Goal: Communication & Community: Ask a question

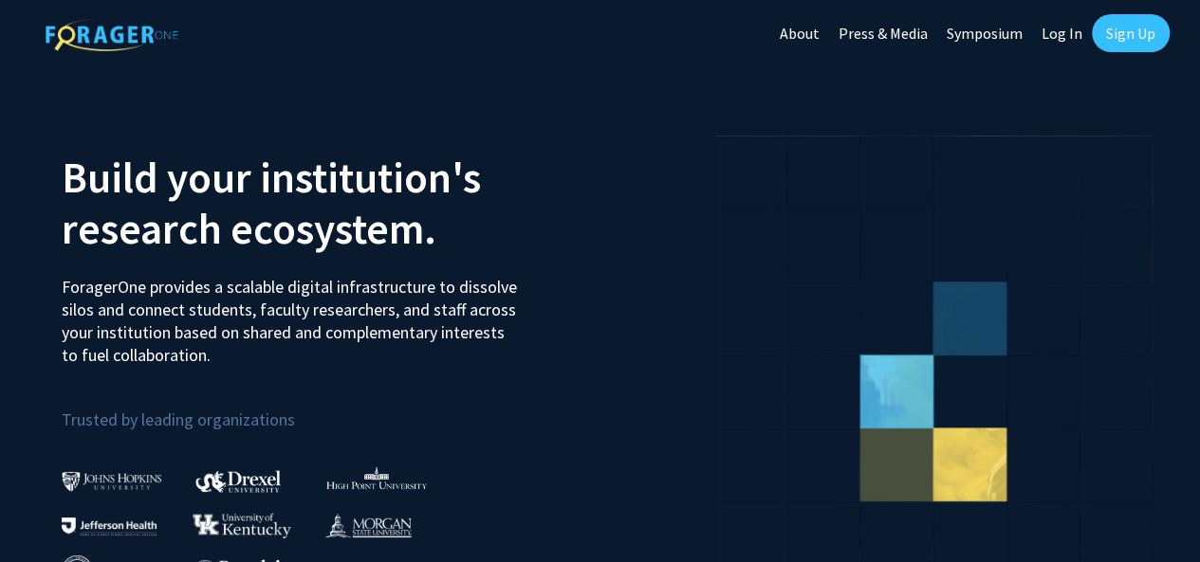
click at [1138, 49] on link "Sign Up" at bounding box center [1130, 33] width 78 height 38
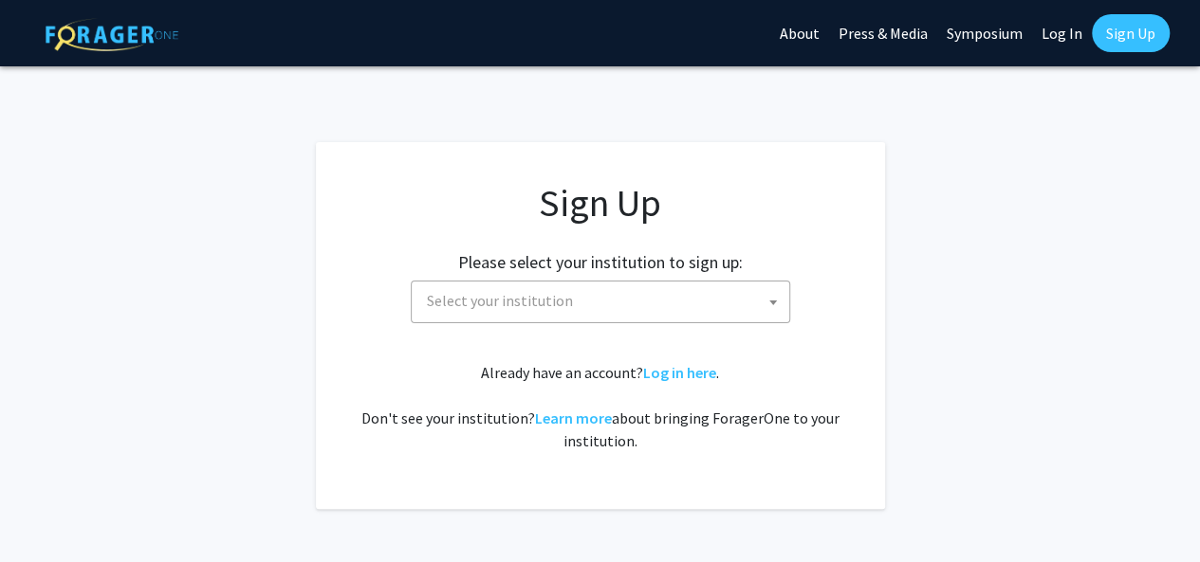
click at [708, 303] on span "Select your institution" at bounding box center [604, 301] width 370 height 39
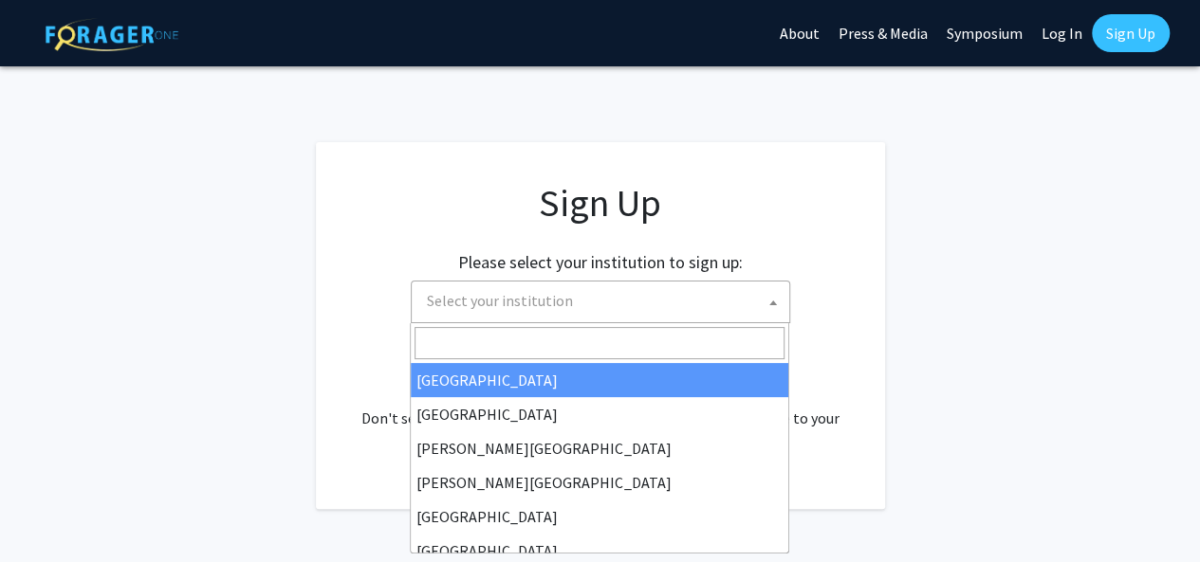
click at [772, 302] on b at bounding box center [773, 303] width 8 height 5
click at [782, 302] on span "Select your institution" at bounding box center [604, 301] width 370 height 39
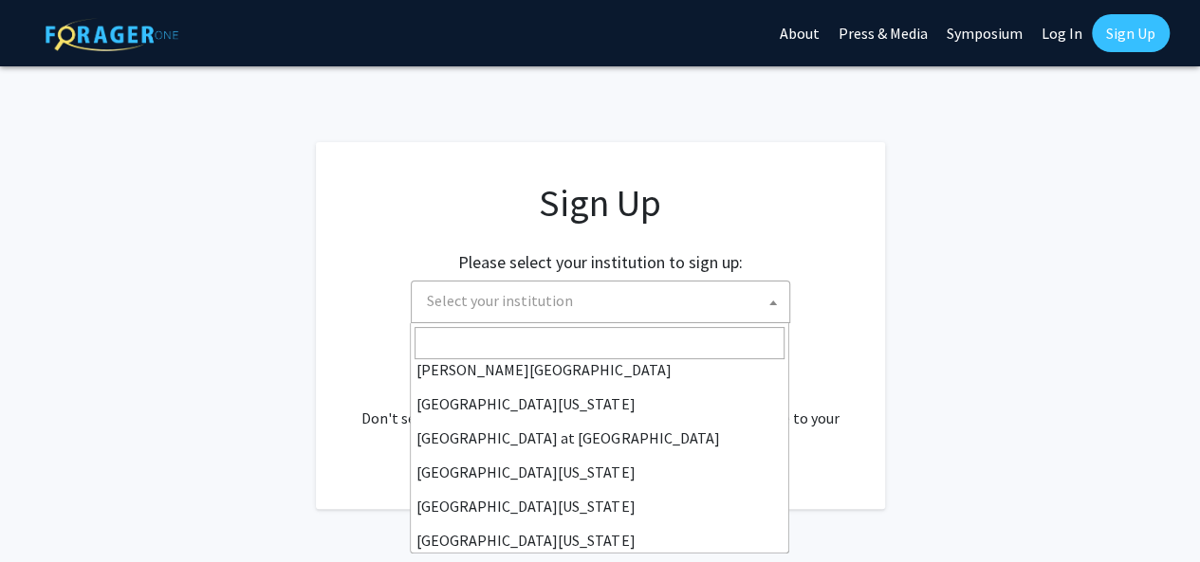
scroll to position [664, 0]
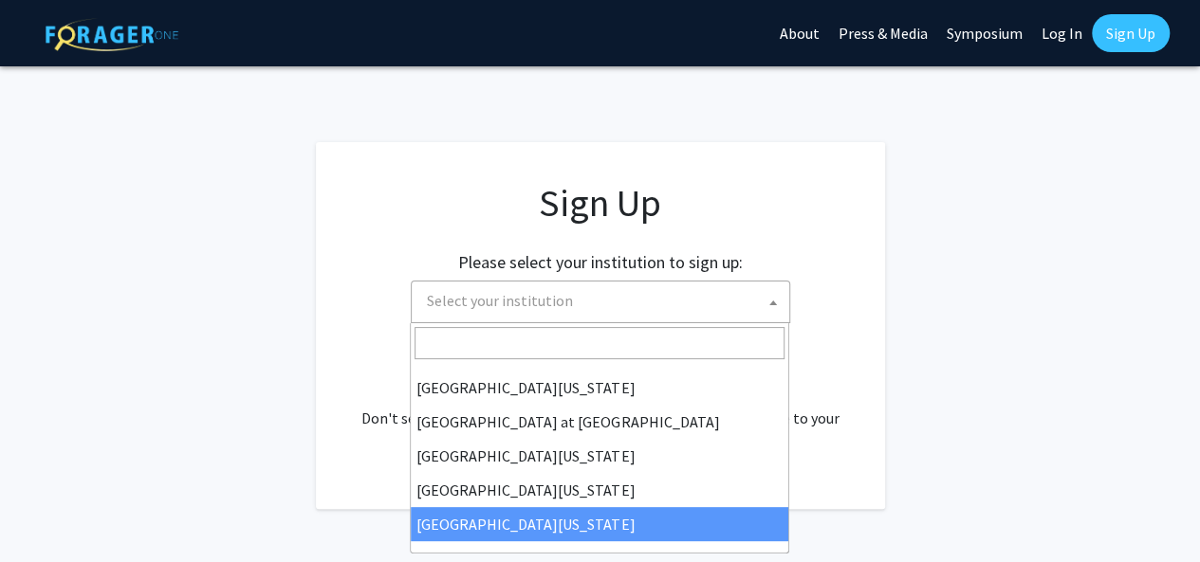
select select "33"
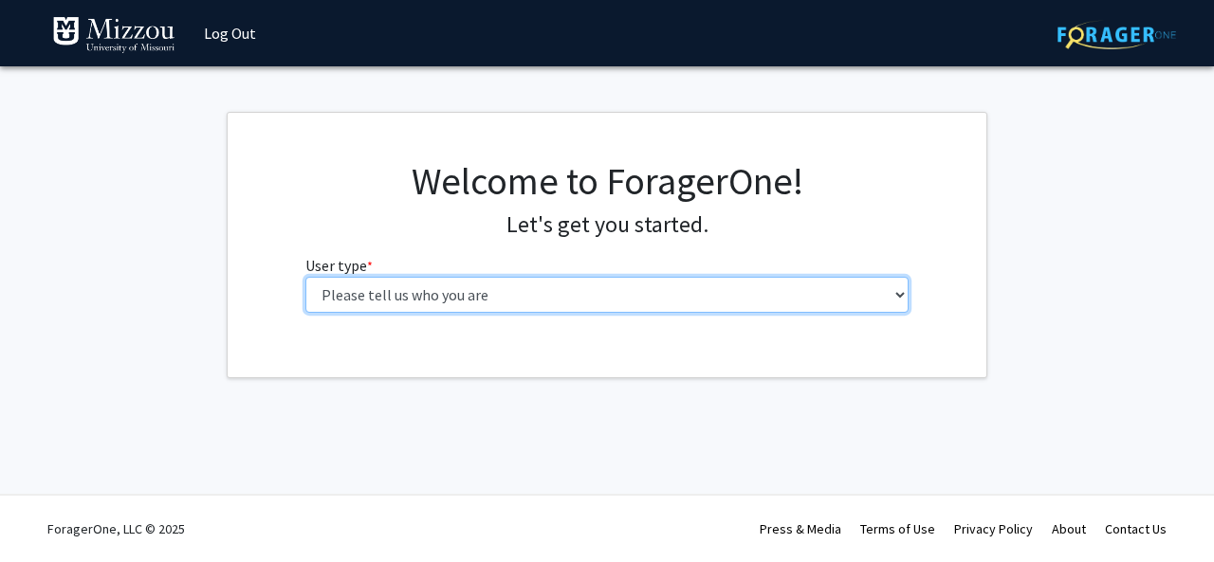
click at [893, 296] on select "Please tell us who you are Undergraduate Student Master's Student Doctoral Cand…" at bounding box center [607, 295] width 604 height 36
select select "1: undergrad"
click at [305, 277] on select "Please tell us who you are Undergraduate Student Master's Student Doctoral Cand…" at bounding box center [607, 295] width 604 height 36
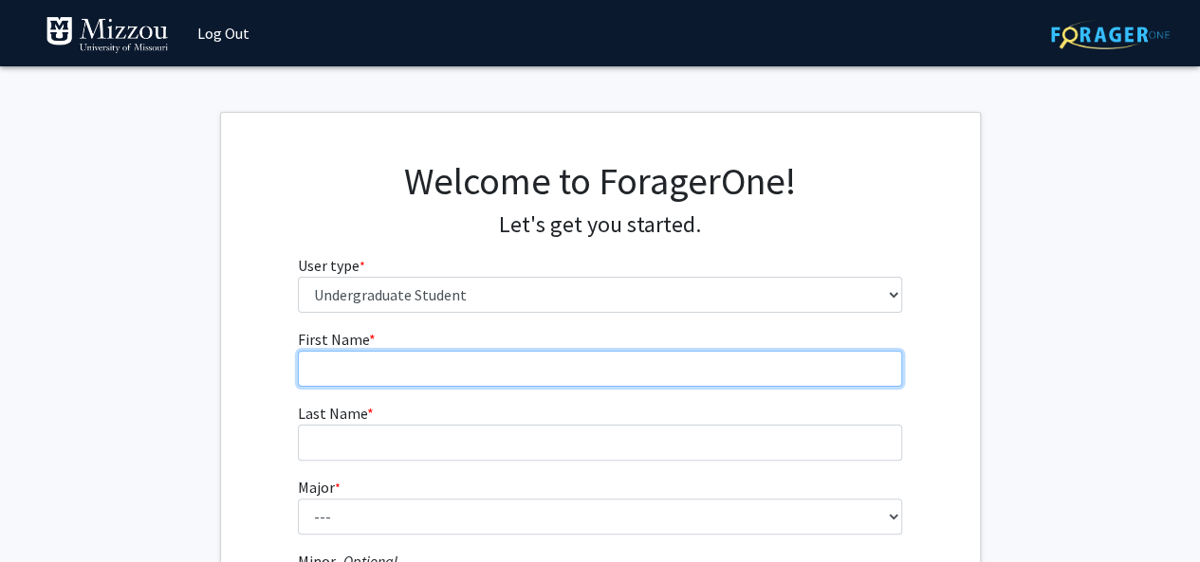
click at [422, 376] on input "First Name * required" at bounding box center [600, 369] width 604 height 36
type input "Izaiah"
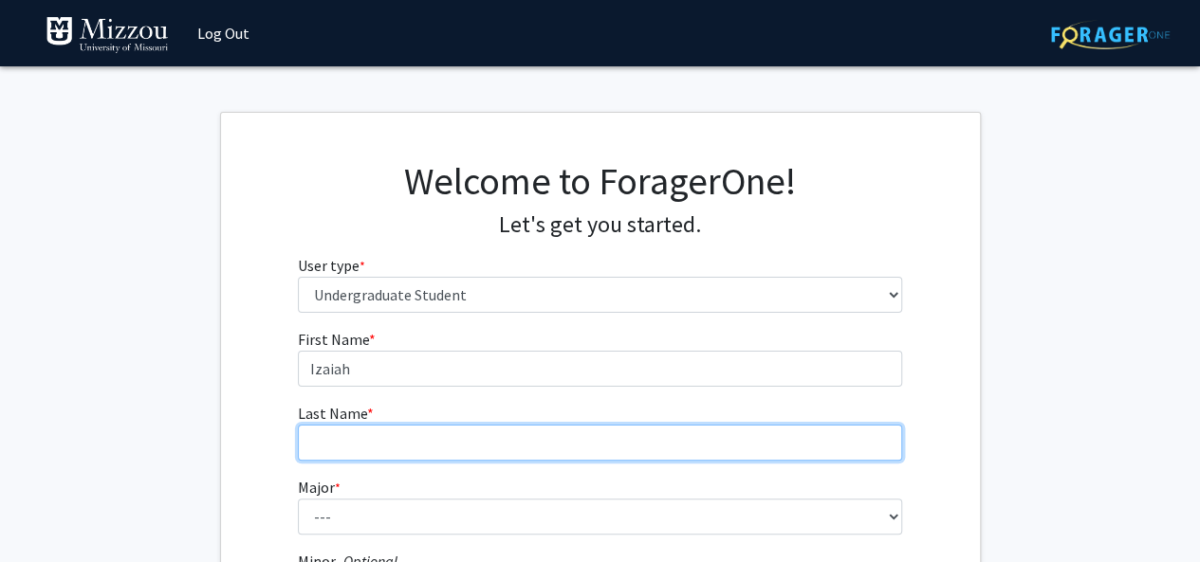
click at [378, 440] on input "Last Name * required" at bounding box center [600, 443] width 604 height 36
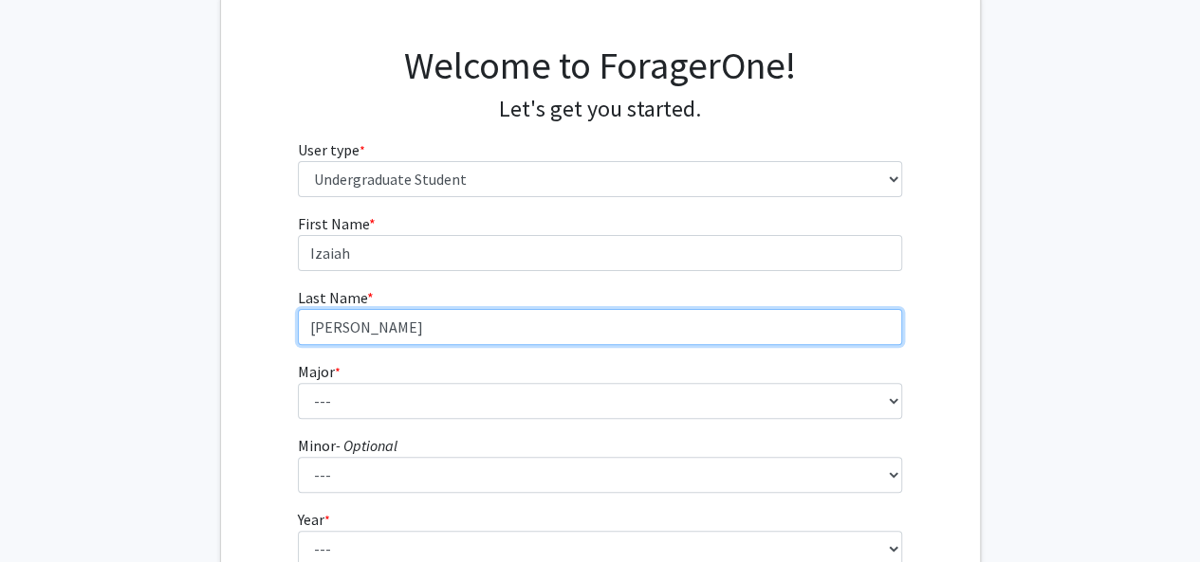
scroll to position [152, 0]
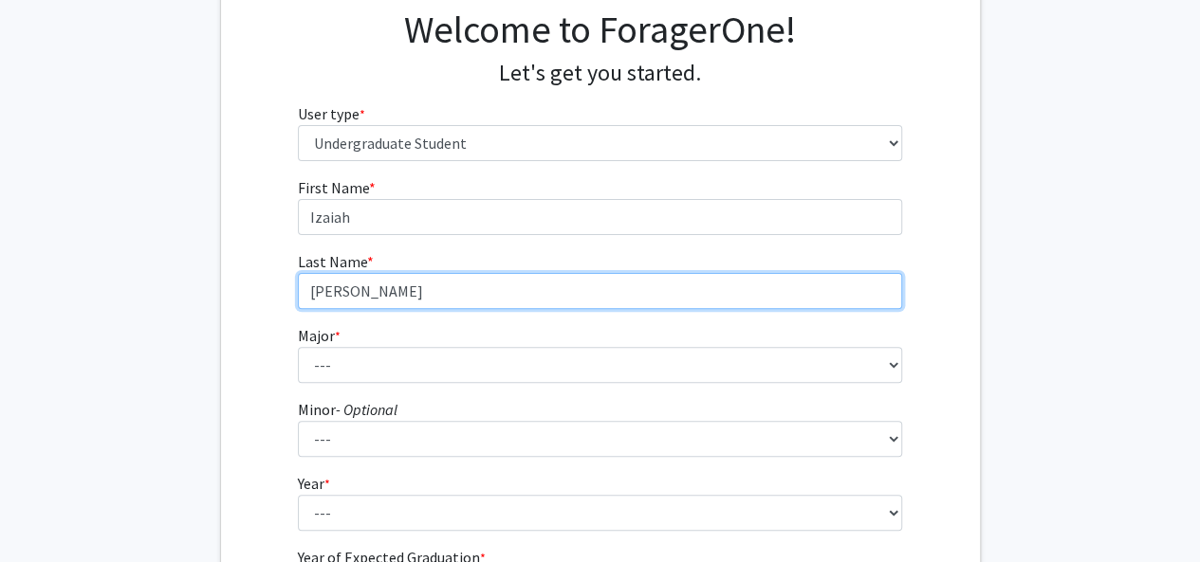
type input "Thomas"
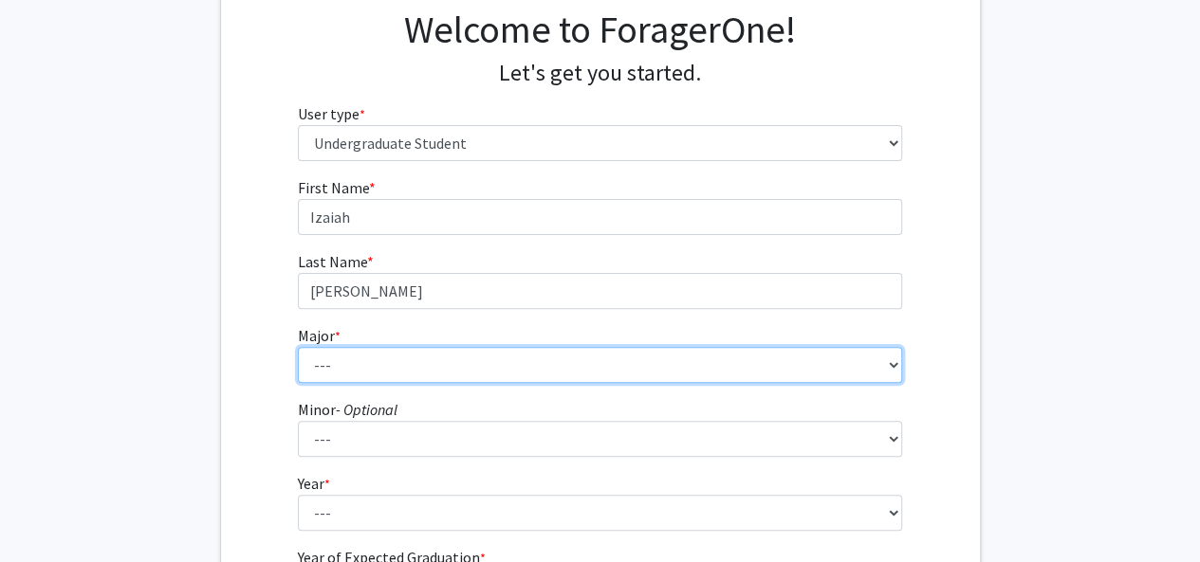
click at [406, 361] on select "--- Agribusiness Management Agricultural Education Agricultural Education: Comm…" at bounding box center [600, 365] width 604 height 36
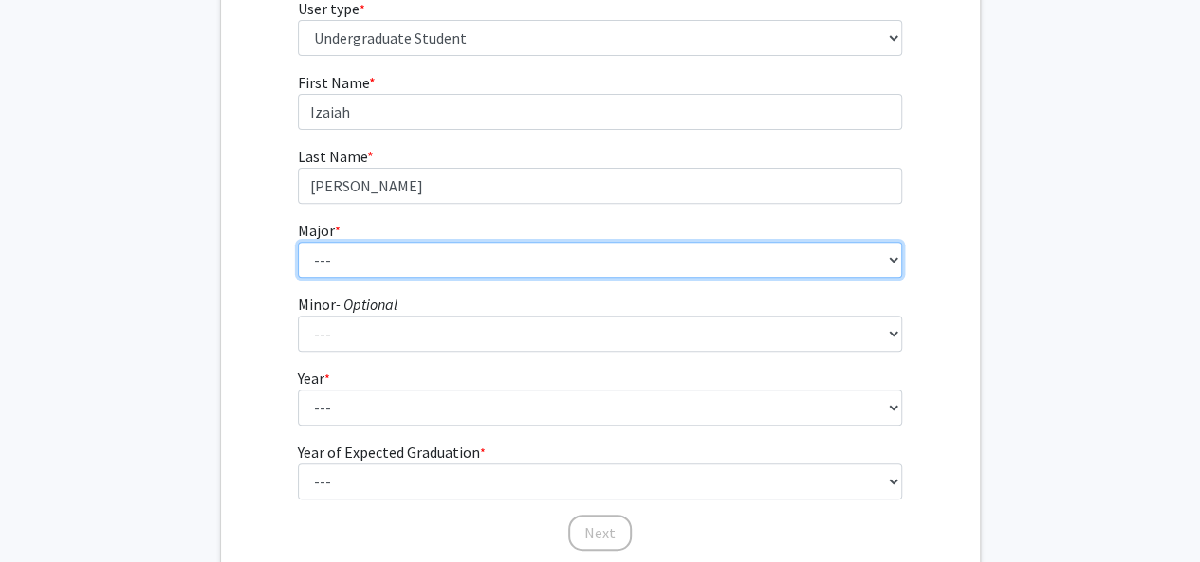
scroll to position [180, 0]
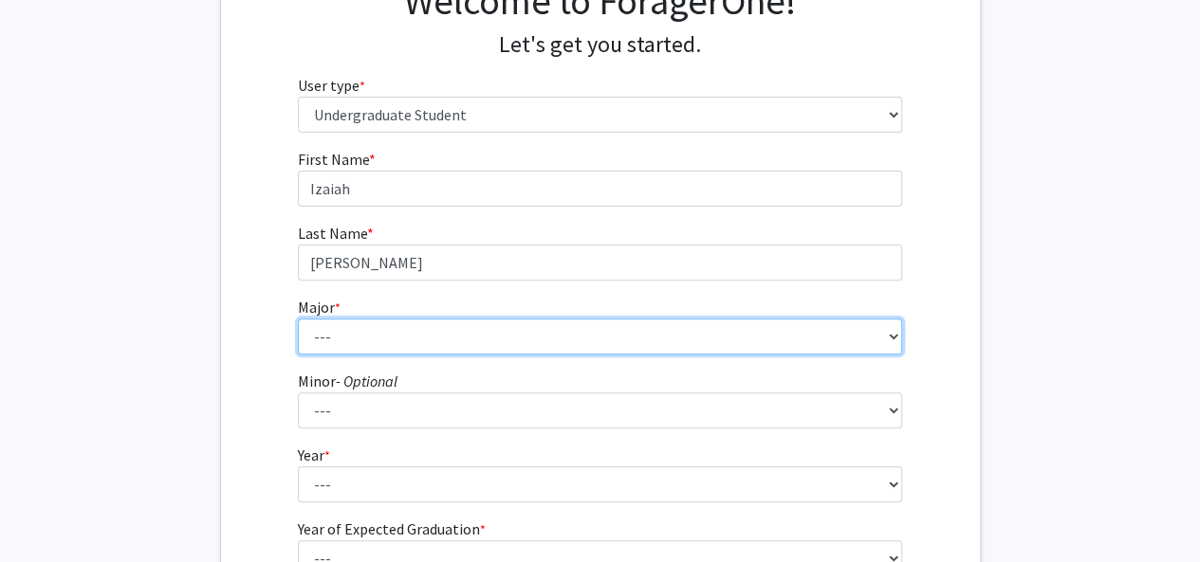
click at [464, 341] on select "--- Agribusiness Management Agricultural Education Agricultural Education: Comm…" at bounding box center [600, 337] width 604 height 36
click at [298, 319] on select "--- Agribusiness Management Agricultural Education Agricultural Education: Comm…" at bounding box center [600, 337] width 604 height 36
click at [886, 336] on select "--- Agribusiness Management Agricultural Education Agricultural Education: Comm…" at bounding box center [600, 337] width 604 height 36
select select "134: 2627"
click at [298, 319] on select "--- Agribusiness Management Agricultural Education Agricultural Education: Comm…" at bounding box center [600, 337] width 604 height 36
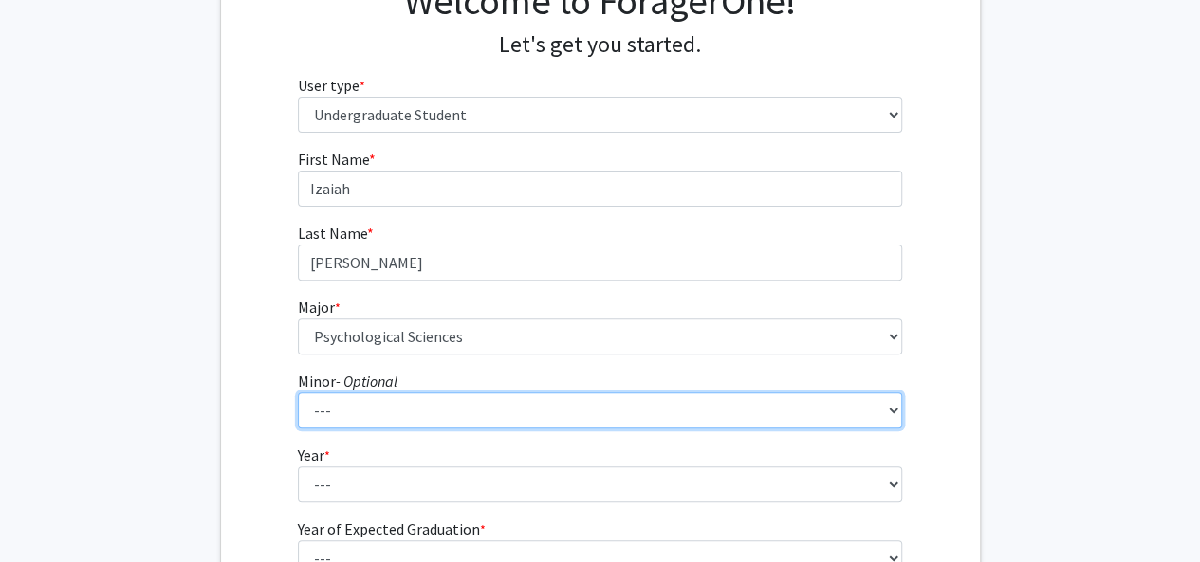
click at [403, 411] on select "--- Accountancy Aerospace Engineering Aerospace Studies Agribusiness Management…" at bounding box center [600, 411] width 604 height 36
select select "94: 2050"
click at [298, 393] on select "--- Accountancy Aerospace Engineering Aerospace Studies Agribusiness Management…" at bounding box center [600, 411] width 604 height 36
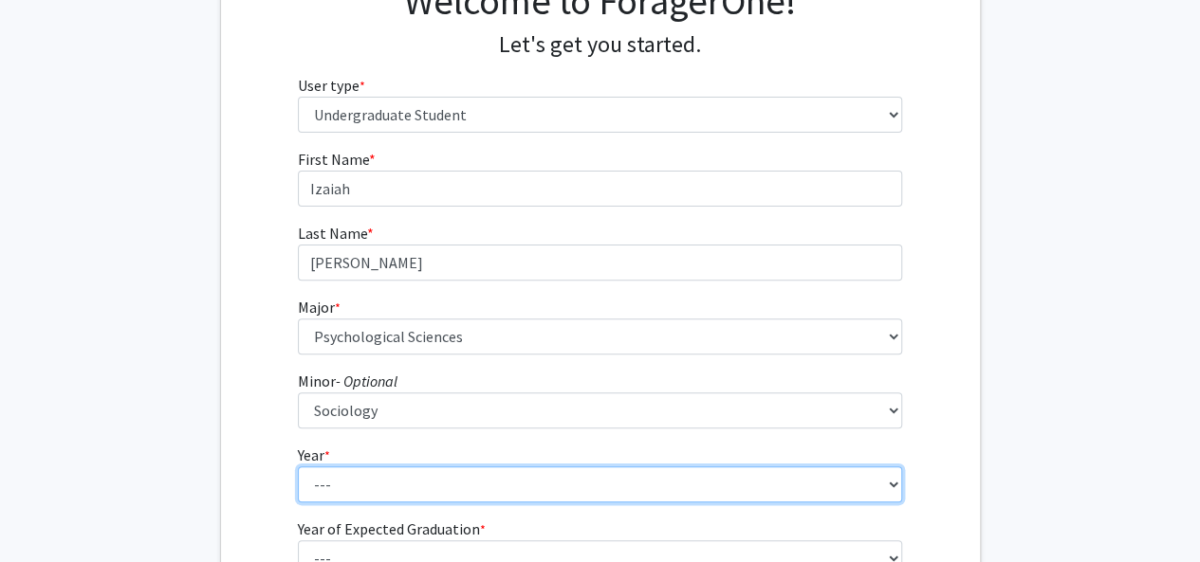
click at [889, 488] on select "--- First-year Sophomore Junior Senior Postbaccalaureate Certificate" at bounding box center [600, 485] width 604 height 36
select select "4: senior"
click at [298, 467] on select "--- First-year Sophomore Junior Senior Postbaccalaureate Certificate" at bounding box center [600, 485] width 604 height 36
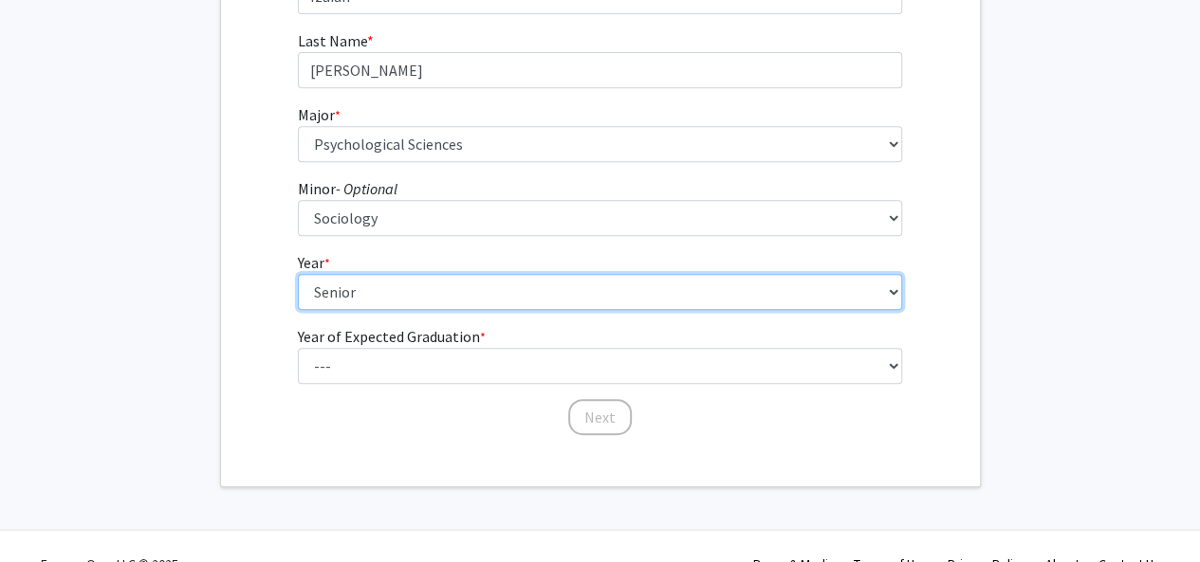
scroll to position [376, 0]
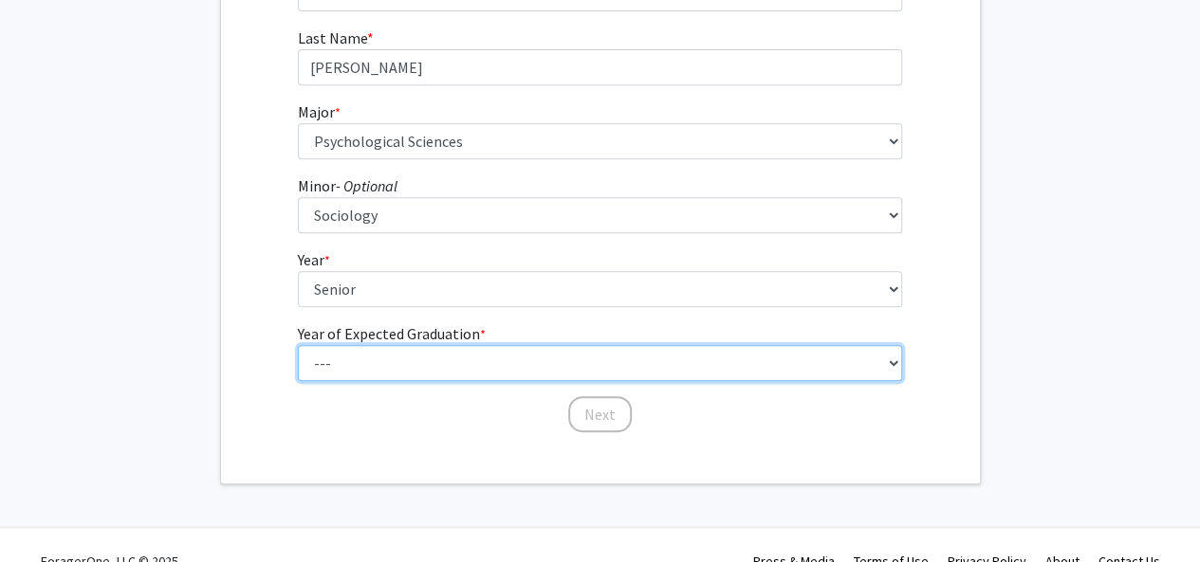
click at [888, 361] on select "--- 2025 2026 2027 2028 2029 2030 2031 2032 2033 2034" at bounding box center [600, 363] width 604 height 36
click at [298, 345] on select "--- 2025 2026 2027 2028 2029 2030 2031 2032 2033 2034" at bounding box center [600, 363] width 604 height 36
click at [519, 367] on select "--- 2025 2026 2027 2028 2029 2030 2031 2032 2033 2034" at bounding box center [600, 363] width 604 height 36
click at [893, 357] on select "--- 2025 2026 2027 2028 2029 2030 2031 2032 2033 2034" at bounding box center [600, 363] width 604 height 36
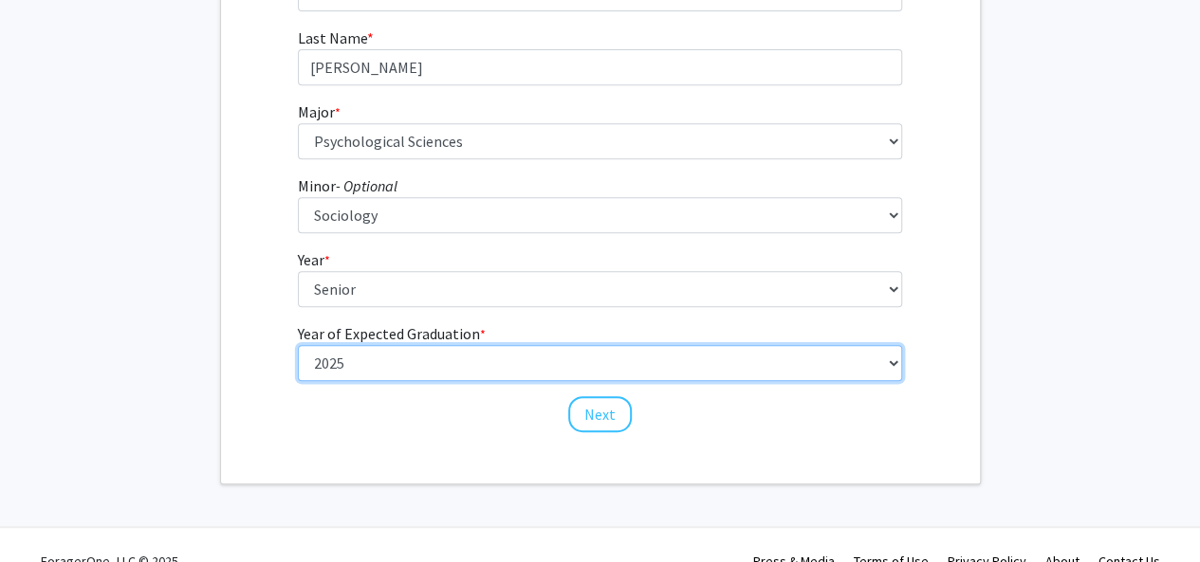
select select "2: 2026"
click at [298, 345] on select "--- 2025 2026 2027 2028 2029 2030 2031 2032 2033 2034" at bounding box center [600, 363] width 604 height 36
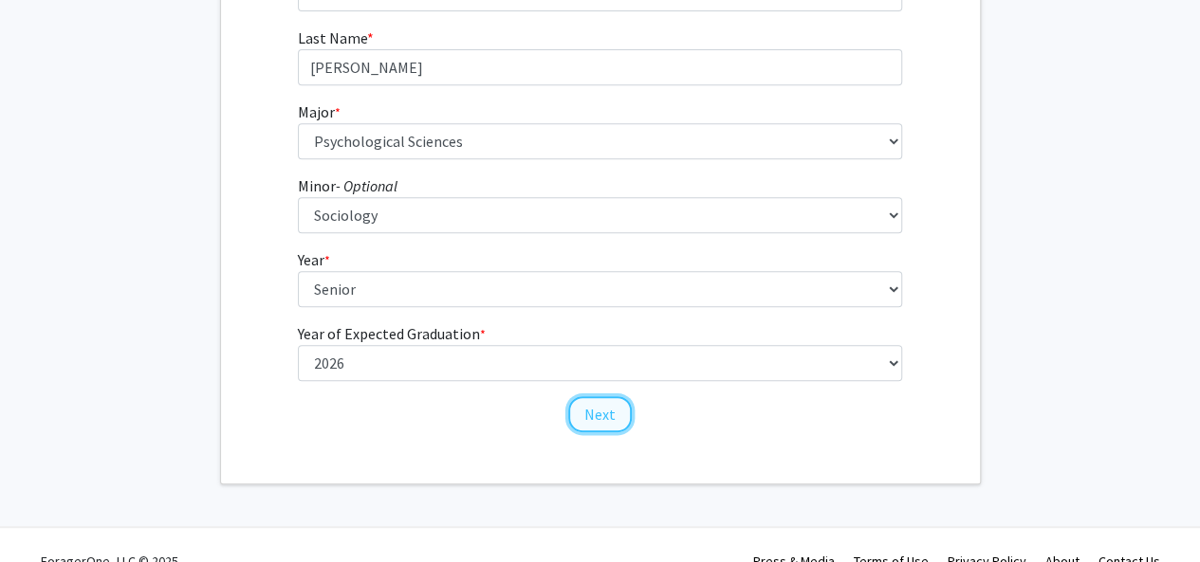
click at [594, 414] on button "Next" at bounding box center [600, 414] width 64 height 36
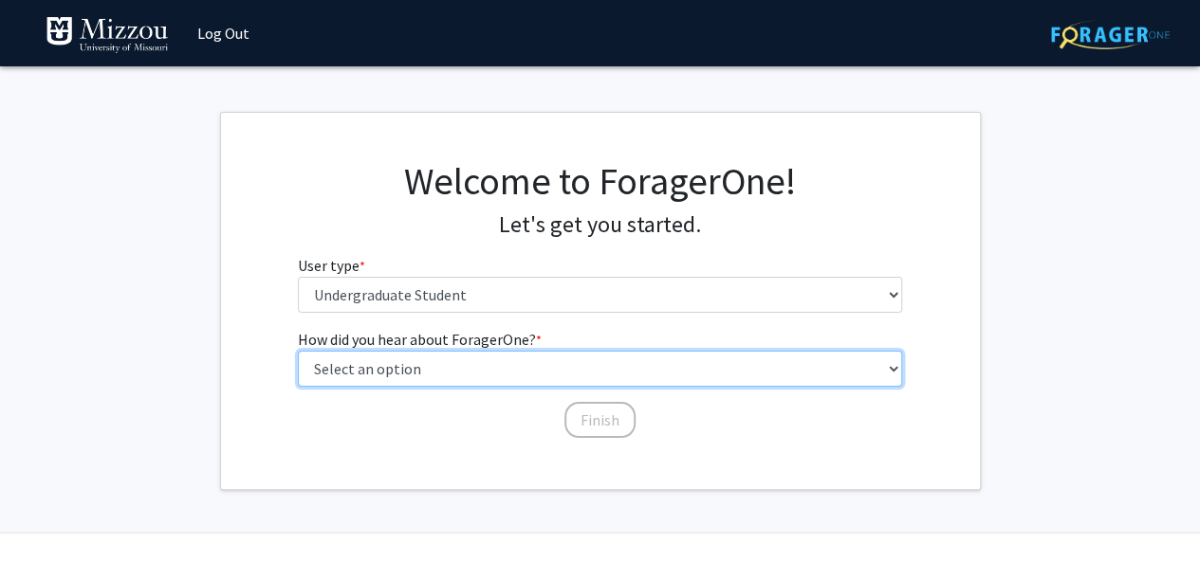
click at [701, 371] on select "Select an option Peer/student recommendation Faculty/staff recommendation Unive…" at bounding box center [600, 369] width 604 height 36
select select "2: faculty_recommendation"
click at [298, 351] on select "Select an option Peer/student recommendation Faculty/staff recommendation Unive…" at bounding box center [600, 369] width 604 height 36
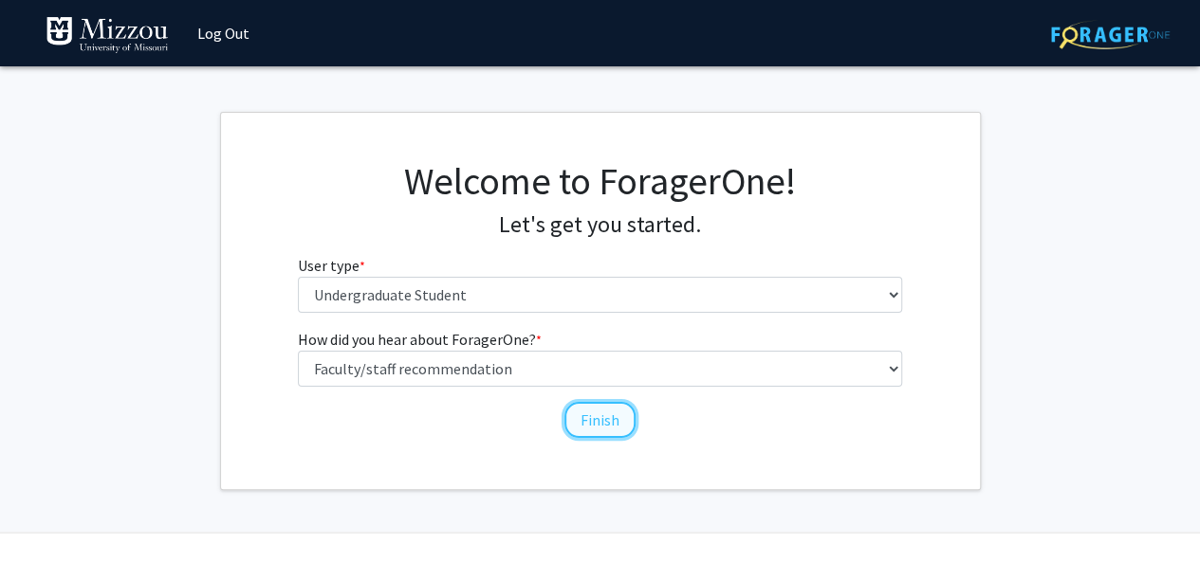
click at [618, 421] on button "Finish" at bounding box center [599, 420] width 71 height 36
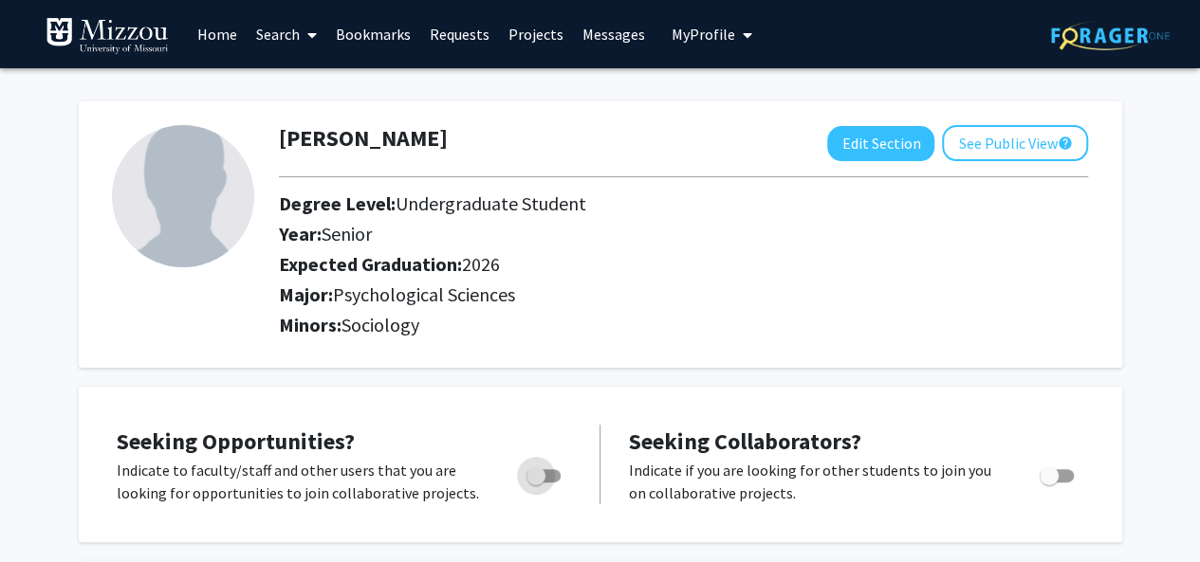
click at [540, 475] on span "Toggle" at bounding box center [535, 476] width 19 height 19
click at [536, 483] on input "Are you actively seeking opportunities?" at bounding box center [535, 483] width 1 height 1
checkbox input "true"
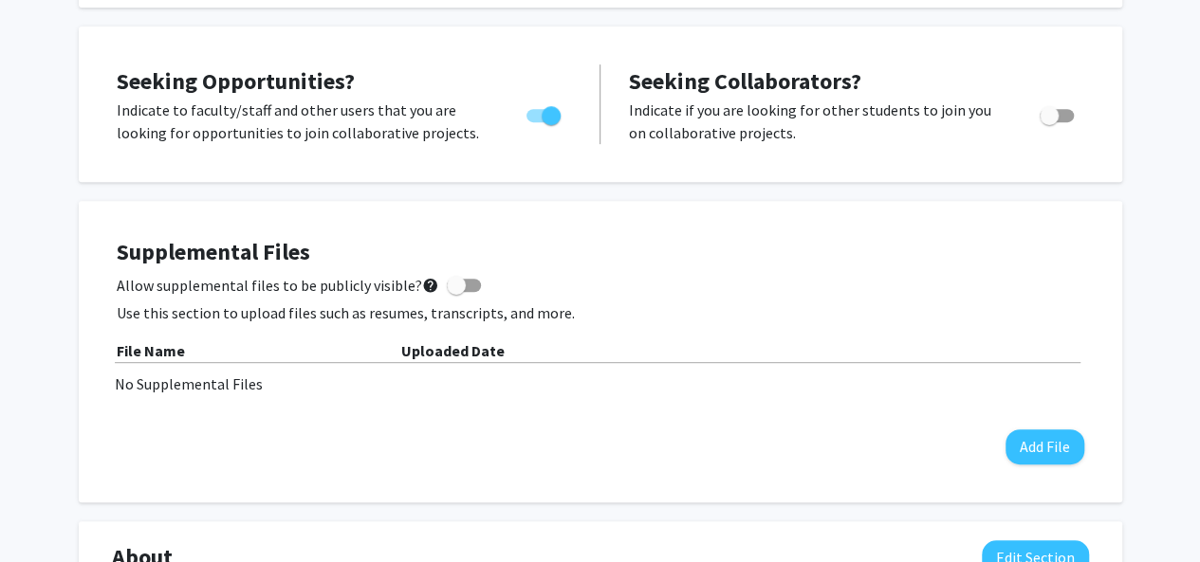
scroll to position [362, 0]
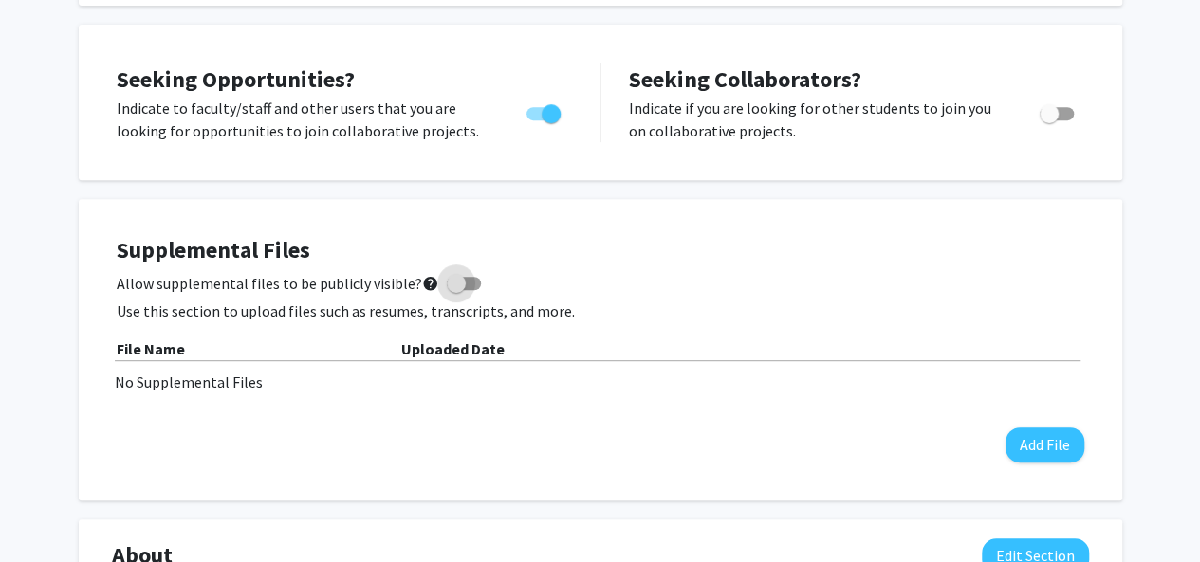
click at [448, 284] on span at bounding box center [456, 283] width 19 height 19
click at [455, 290] on input "Allow supplemental files to be publicly visible? help" at bounding box center [455, 290] width 1 height 1
checkbox input "true"
click at [1060, 105] on label "Toggle" at bounding box center [1053, 113] width 42 height 23
click at [1049, 120] on input "Would you like to receive other student requests to work with you?" at bounding box center [1048, 120] width 1 height 1
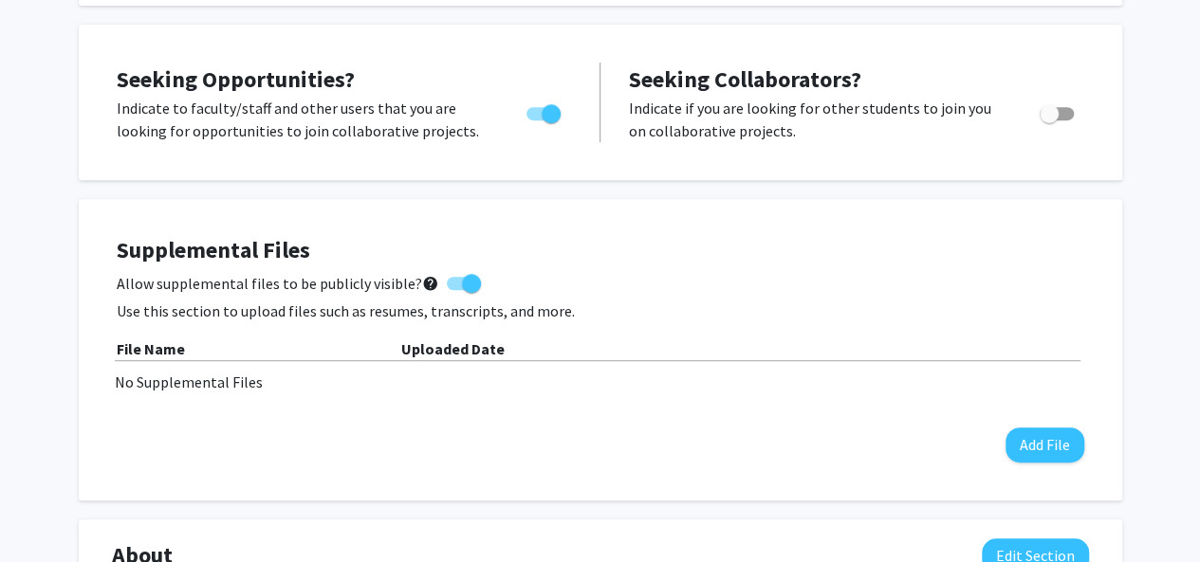
checkbox input "true"
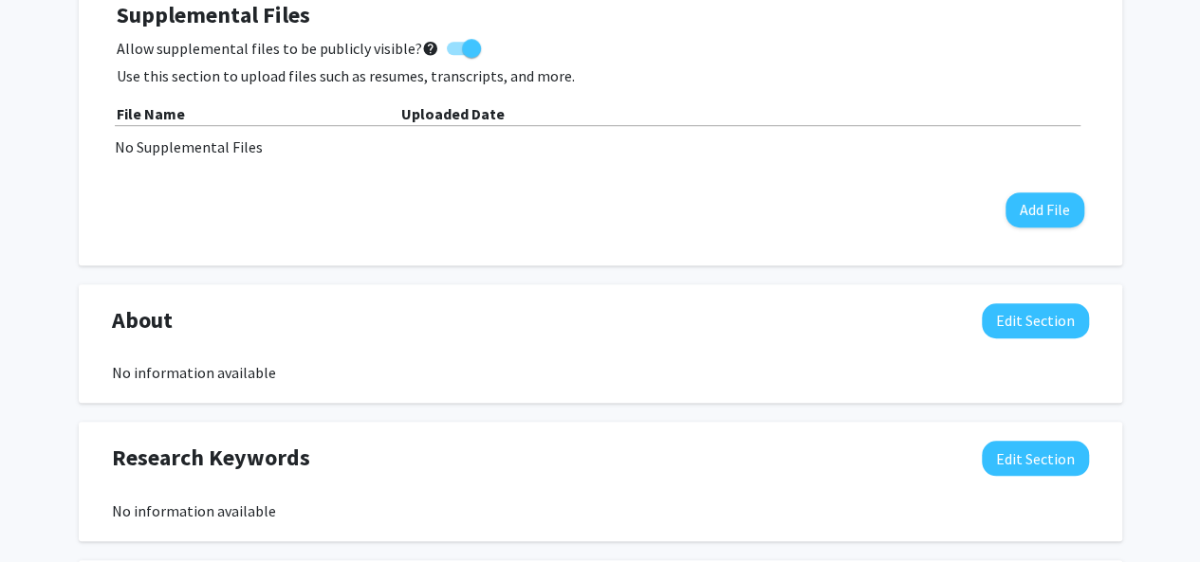
scroll to position [599, 0]
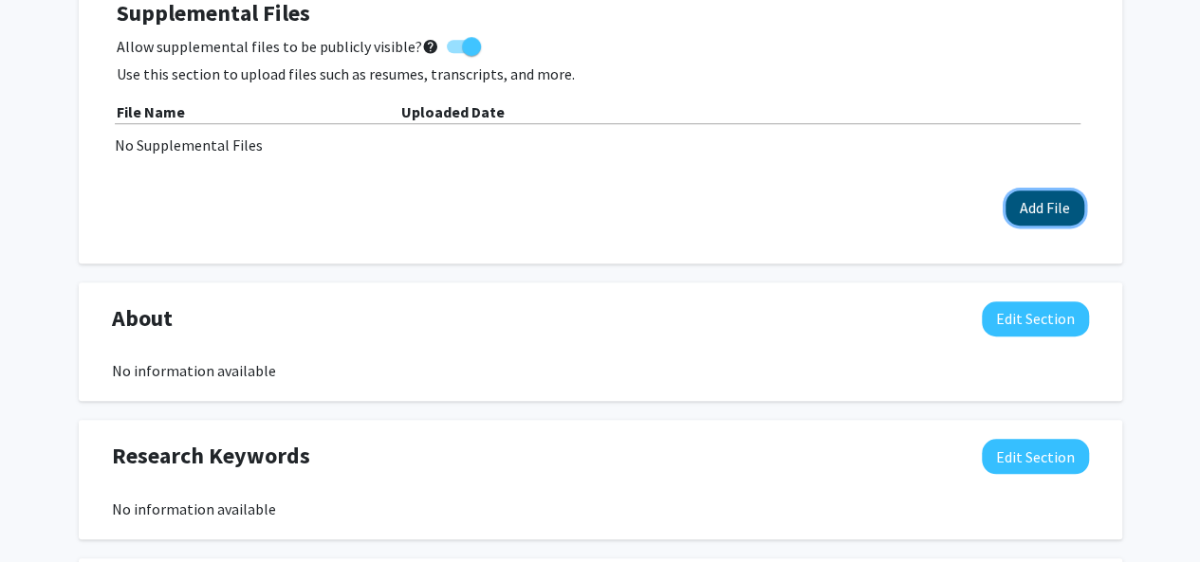
click at [1052, 205] on button "Add File" at bounding box center [1044, 208] width 79 height 35
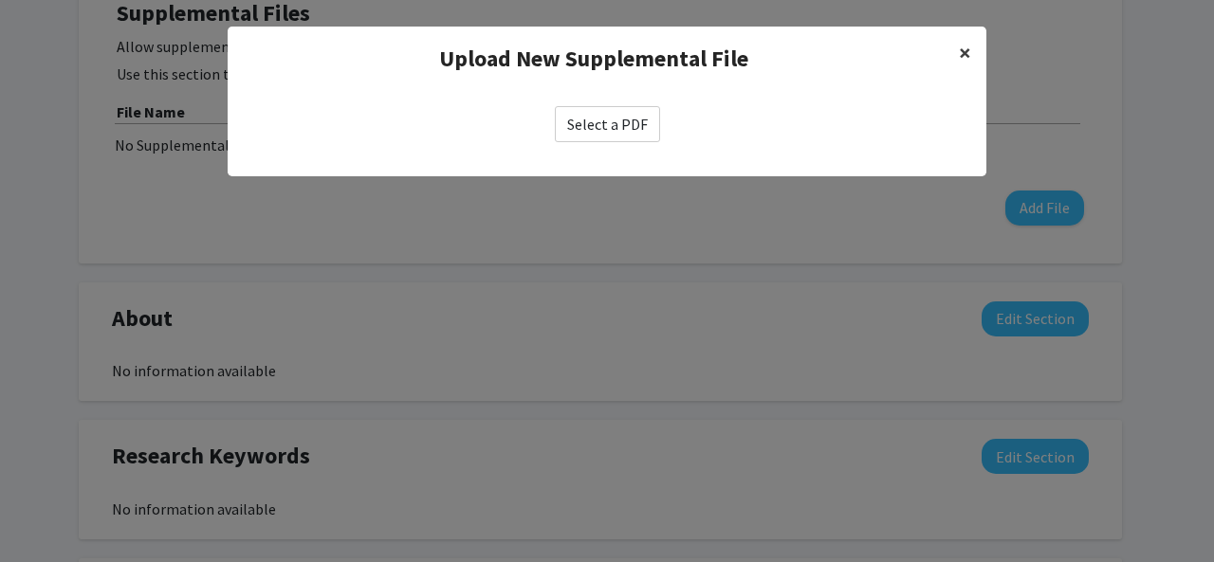
click at [962, 50] on span "×" at bounding box center [965, 52] width 12 height 29
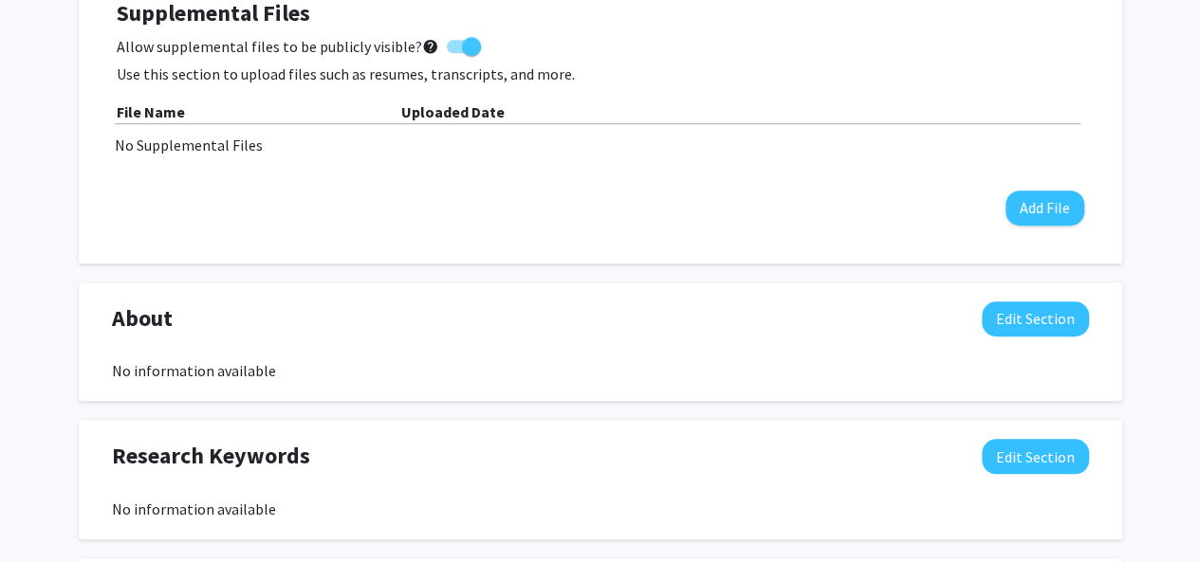
scroll to position [0, 0]
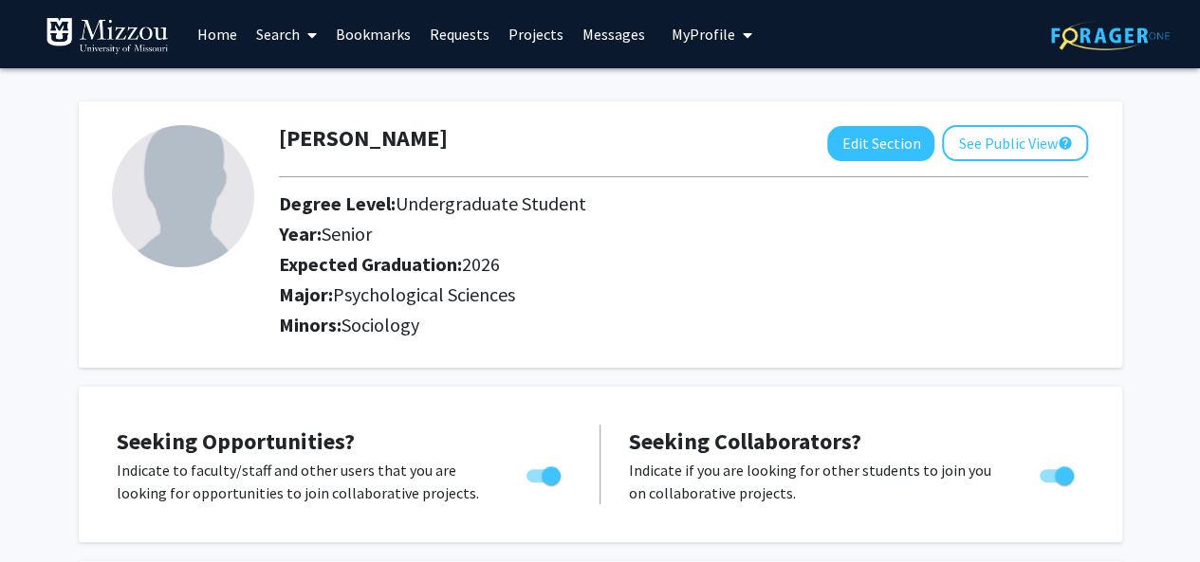
click at [278, 31] on link "Search" at bounding box center [287, 34] width 80 height 66
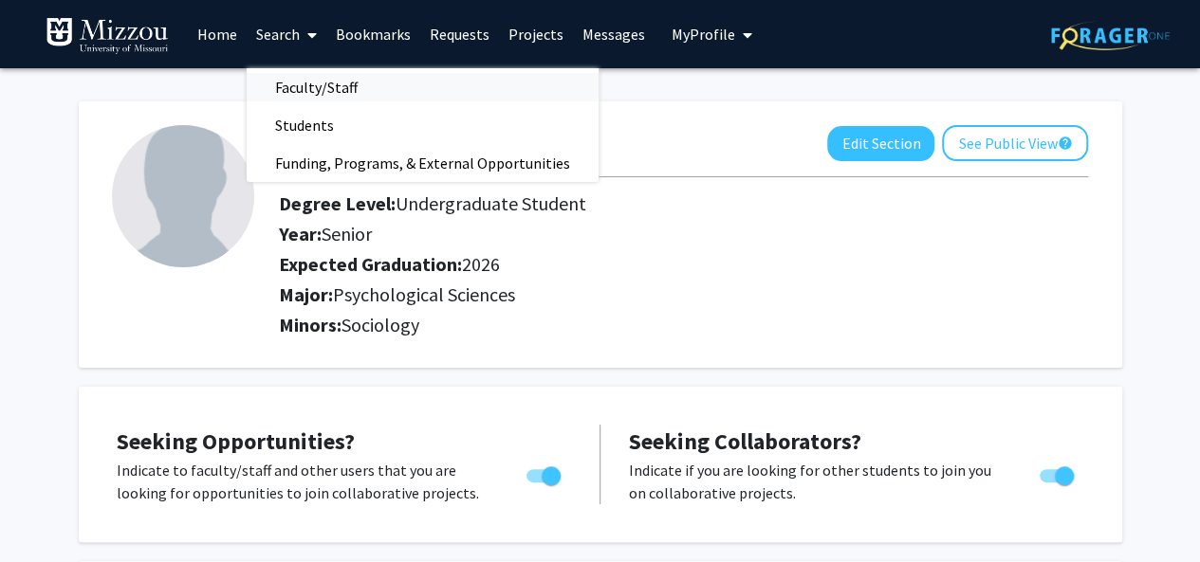
click at [328, 81] on span "Faculty/Staff" at bounding box center [316, 87] width 139 height 38
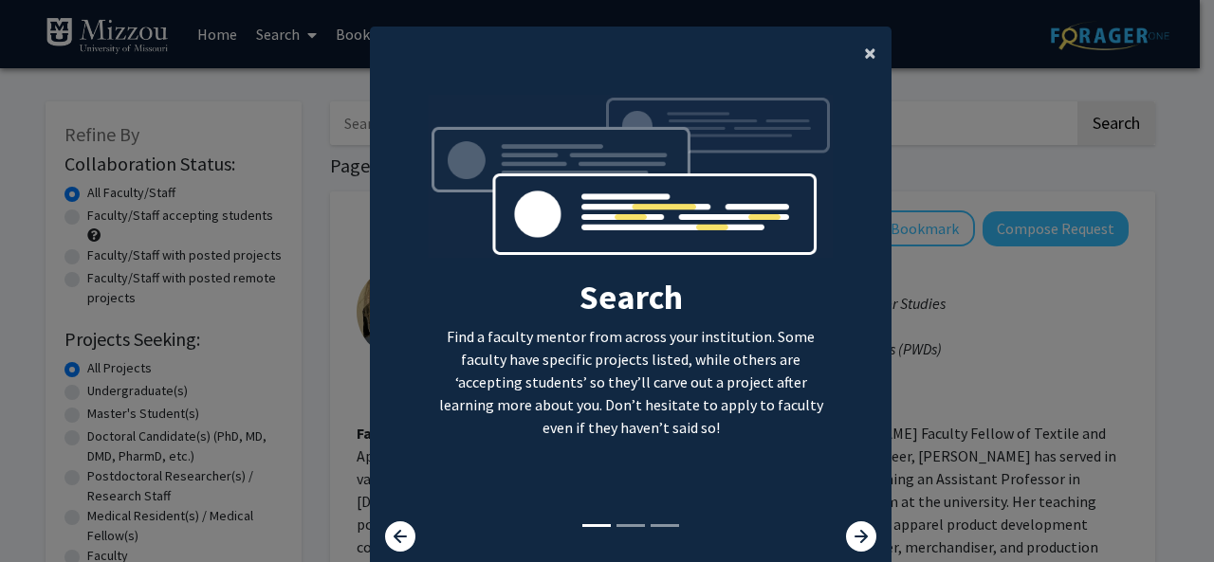
click at [864, 52] on span "×" at bounding box center [870, 52] width 12 height 29
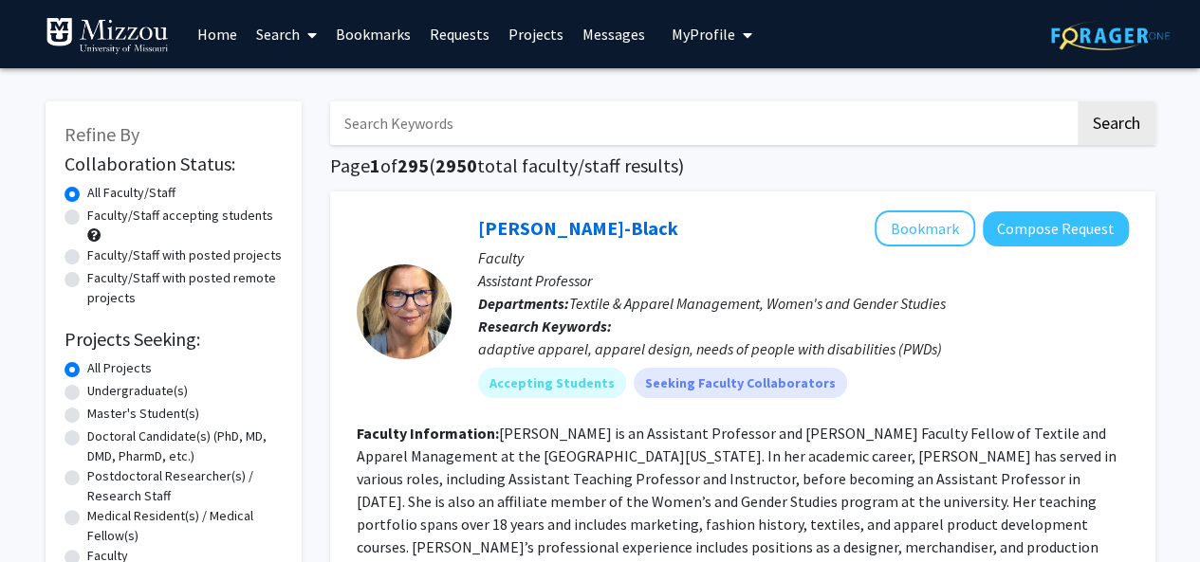
click at [414, 121] on input "Search Keywords" at bounding box center [702, 123] width 744 height 44
type input "carrie ellis-kalton"
click at [1077, 101] on button "Search" at bounding box center [1116, 123] width 78 height 44
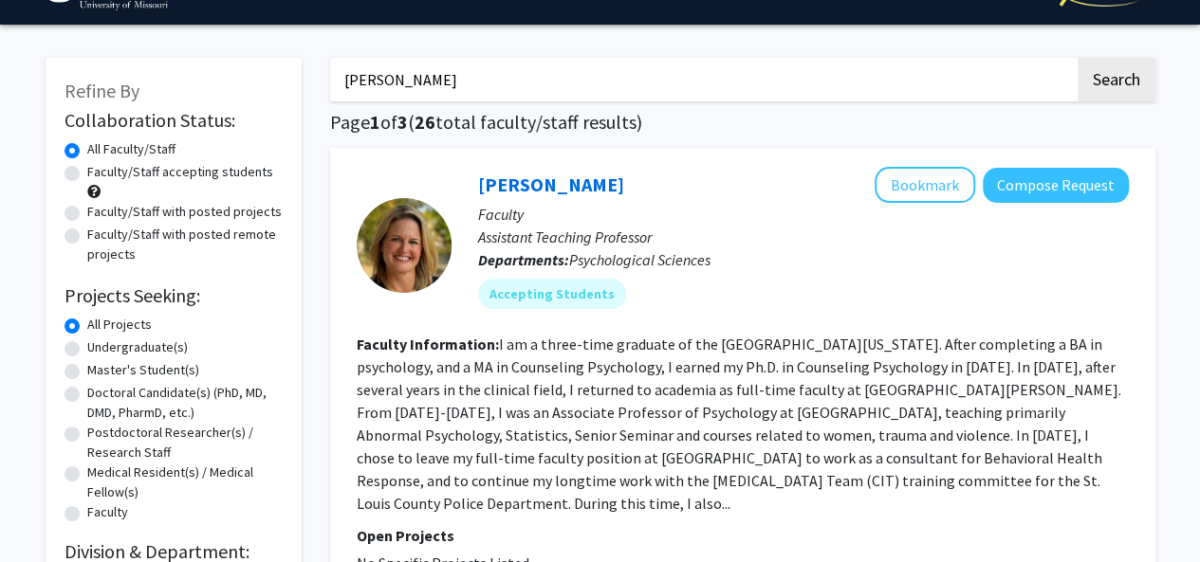
scroll to position [45, 0]
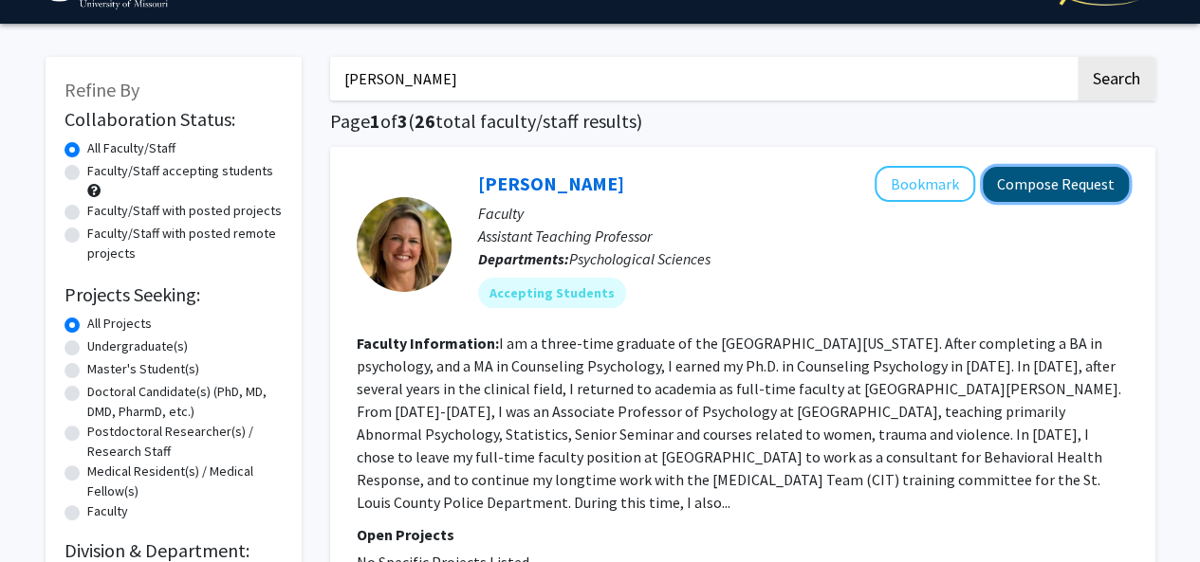
click at [1071, 188] on button "Compose Request" at bounding box center [1055, 184] width 146 height 35
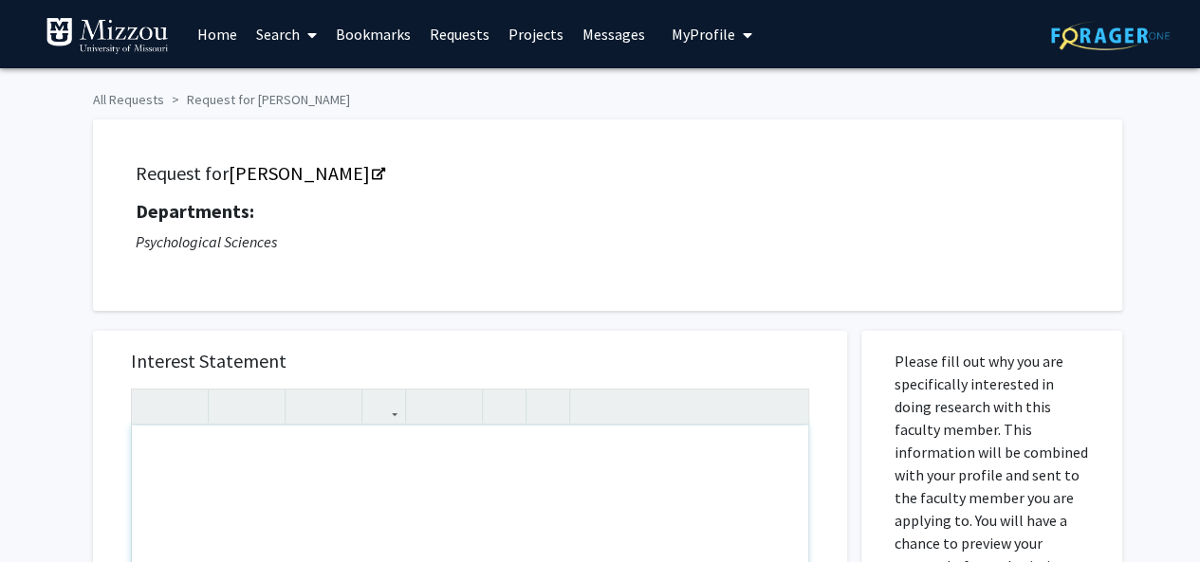
type textarea "I am in PSYCH-1030-01-55470-2025FS and I am completing this for an assignment."
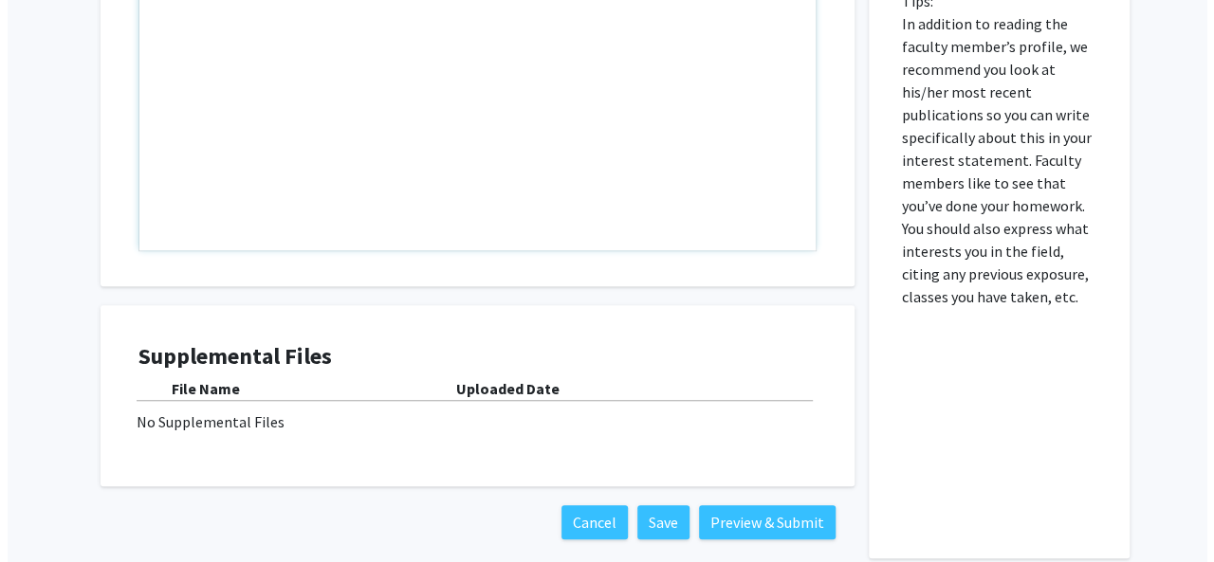
scroll to position [705, 0]
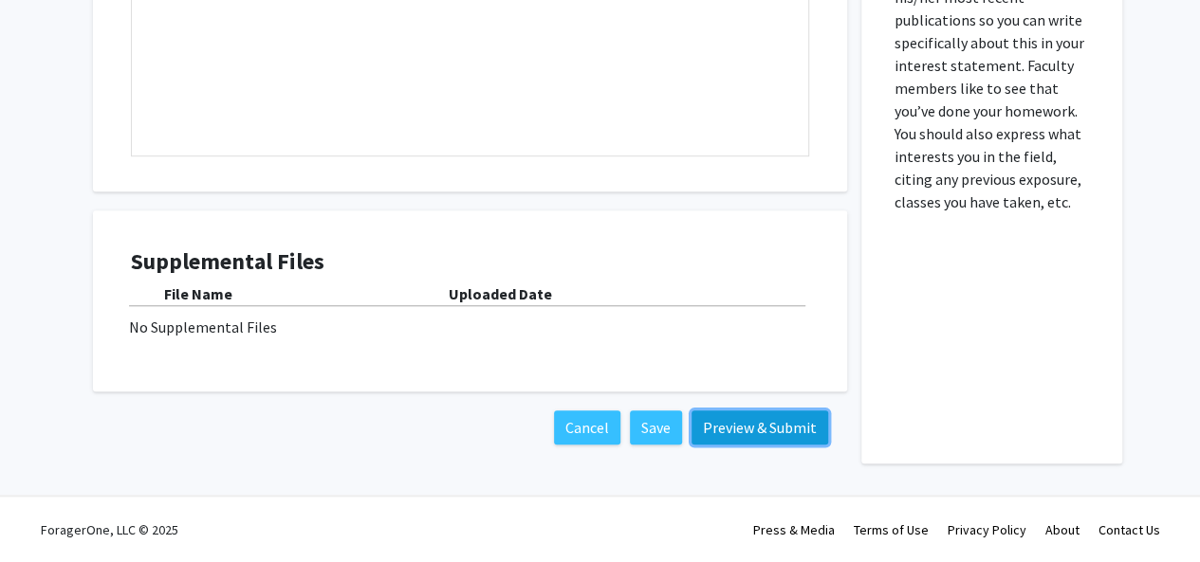
click at [759, 433] on button "Preview & Submit" at bounding box center [759, 428] width 137 height 34
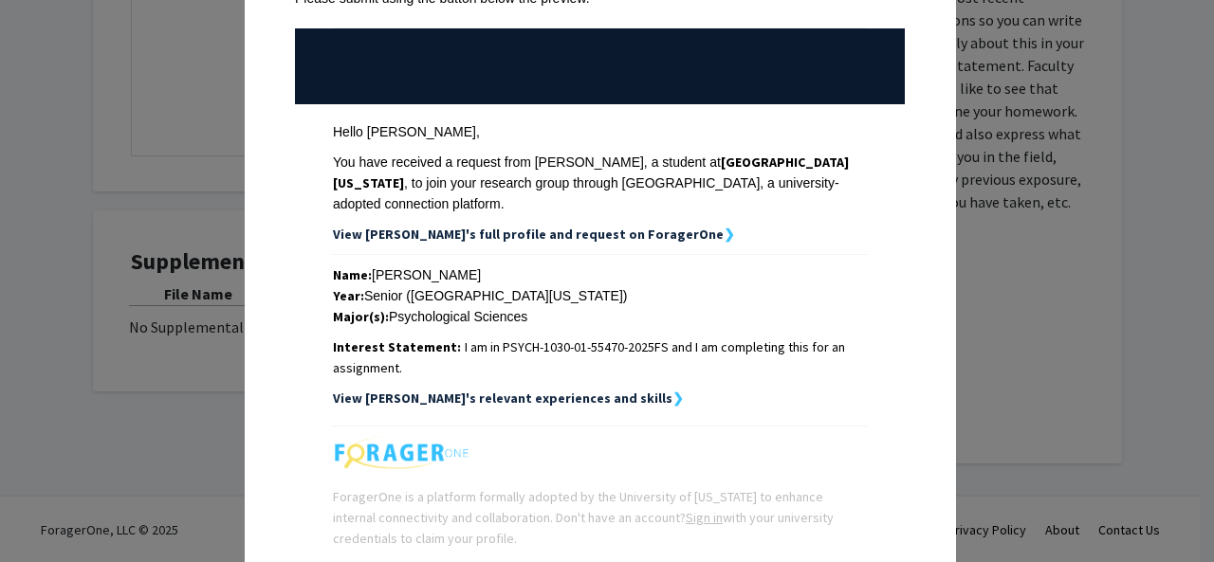
scroll to position [312, 0]
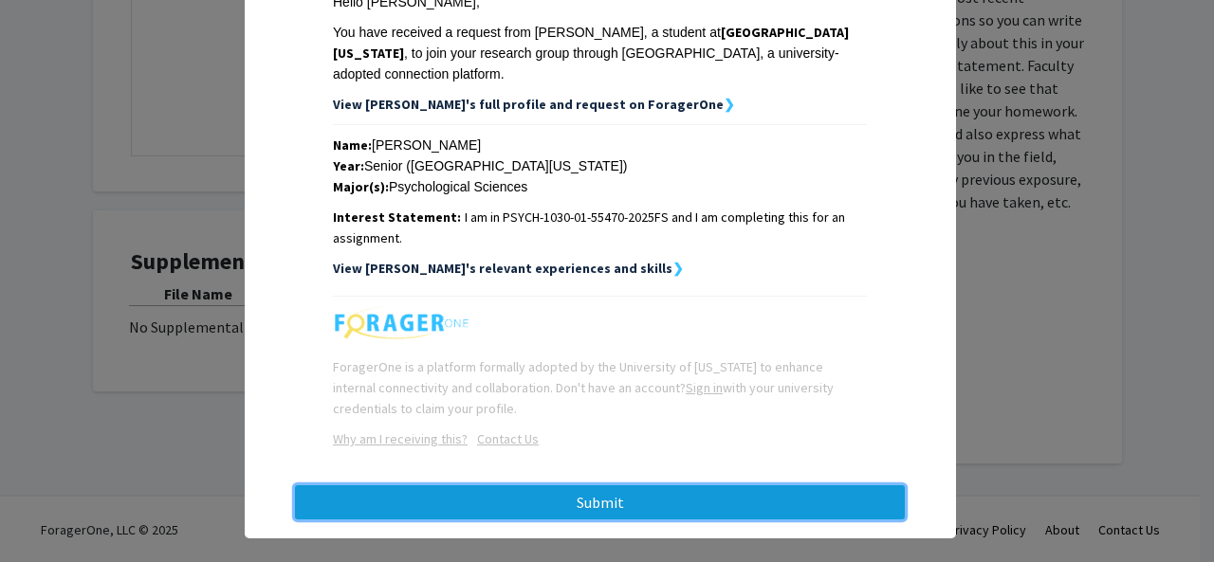
click at [723, 487] on button "Submit" at bounding box center [600, 502] width 610 height 34
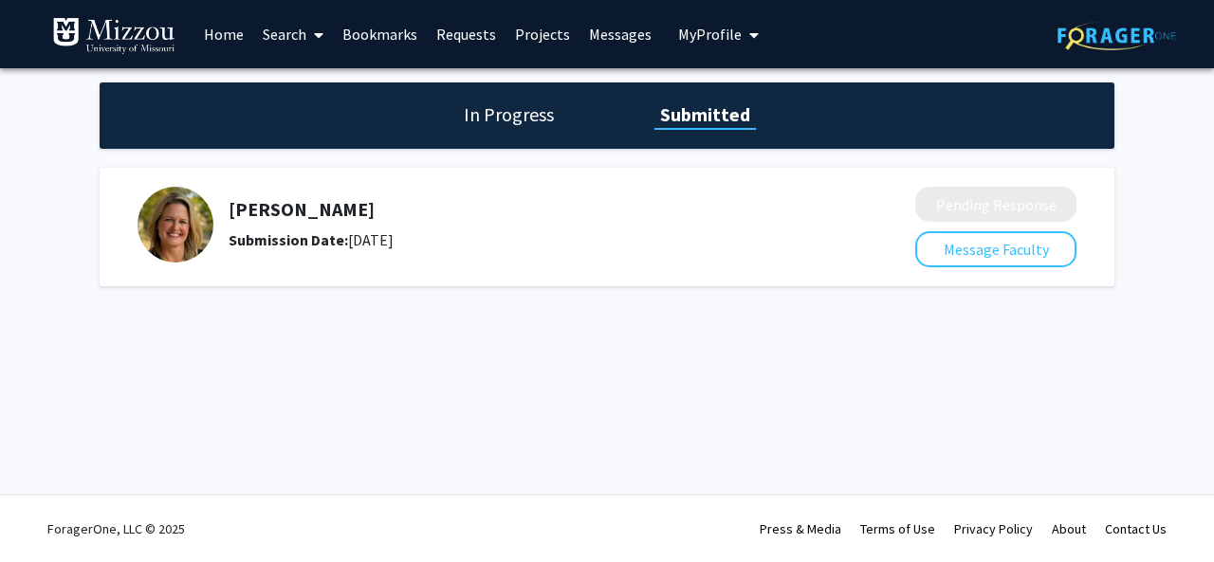
click at [479, 37] on link "Requests" at bounding box center [466, 34] width 79 height 66
click at [467, 40] on link "Requests" at bounding box center [466, 34] width 79 height 66
click at [450, 37] on link "Requests" at bounding box center [466, 34] width 79 height 66
click at [383, 33] on link "Bookmarks" at bounding box center [380, 34] width 94 height 66
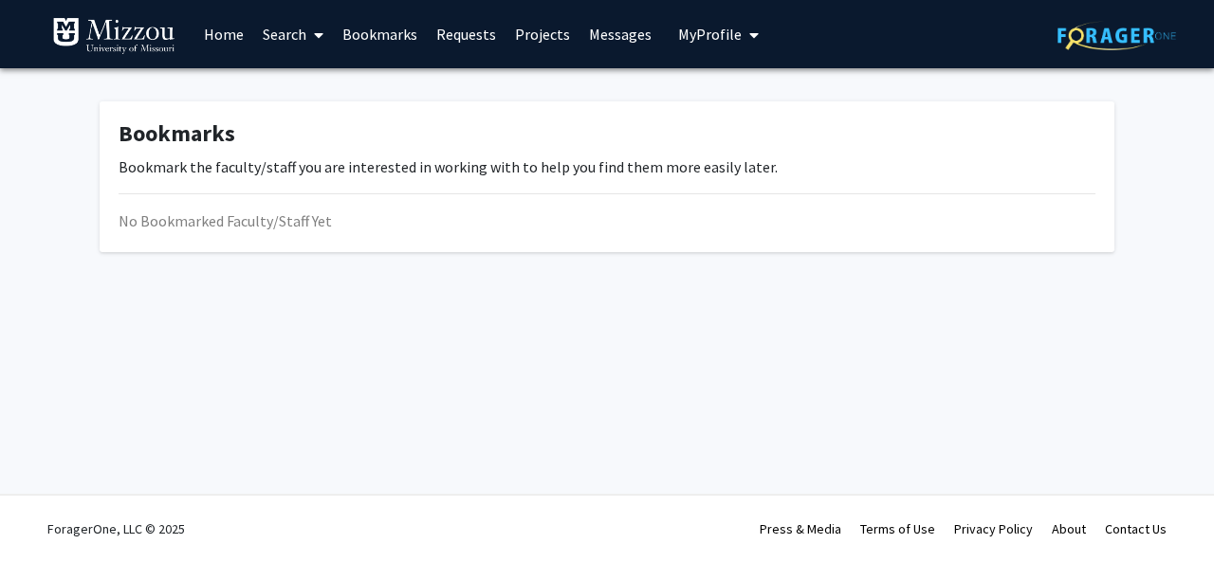
click at [477, 28] on link "Requests" at bounding box center [466, 34] width 79 height 66
